Goal: Check status

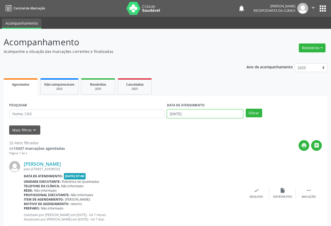
click at [186, 116] on body "Central de Marcação notifications [PERSON_NAME] Recepcionista da clínica  Conf…" at bounding box center [165, 113] width 331 height 226
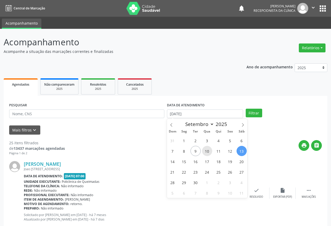
click at [207, 150] on span "10" at bounding box center [207, 151] width 10 height 10
type input "[DATE]"
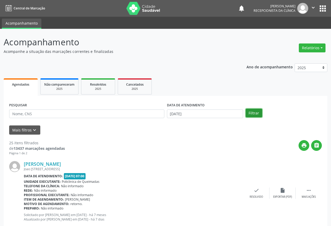
click at [258, 114] on button "Filtrar" at bounding box center [254, 113] width 16 height 9
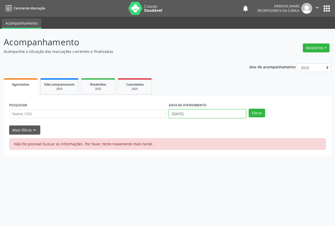
click at [201, 116] on input "[DATE]" at bounding box center [207, 113] width 77 height 9
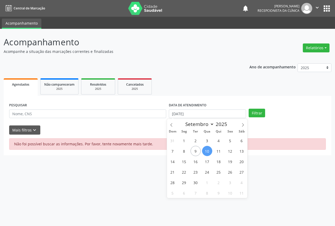
click at [208, 153] on span "10" at bounding box center [207, 151] width 10 height 10
type input "[DATE]"
click at [208, 153] on span "10" at bounding box center [207, 151] width 10 height 10
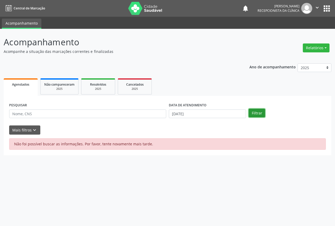
click at [253, 116] on button "Filtrar" at bounding box center [257, 113] width 16 height 9
